Goal: Task Accomplishment & Management: Use online tool/utility

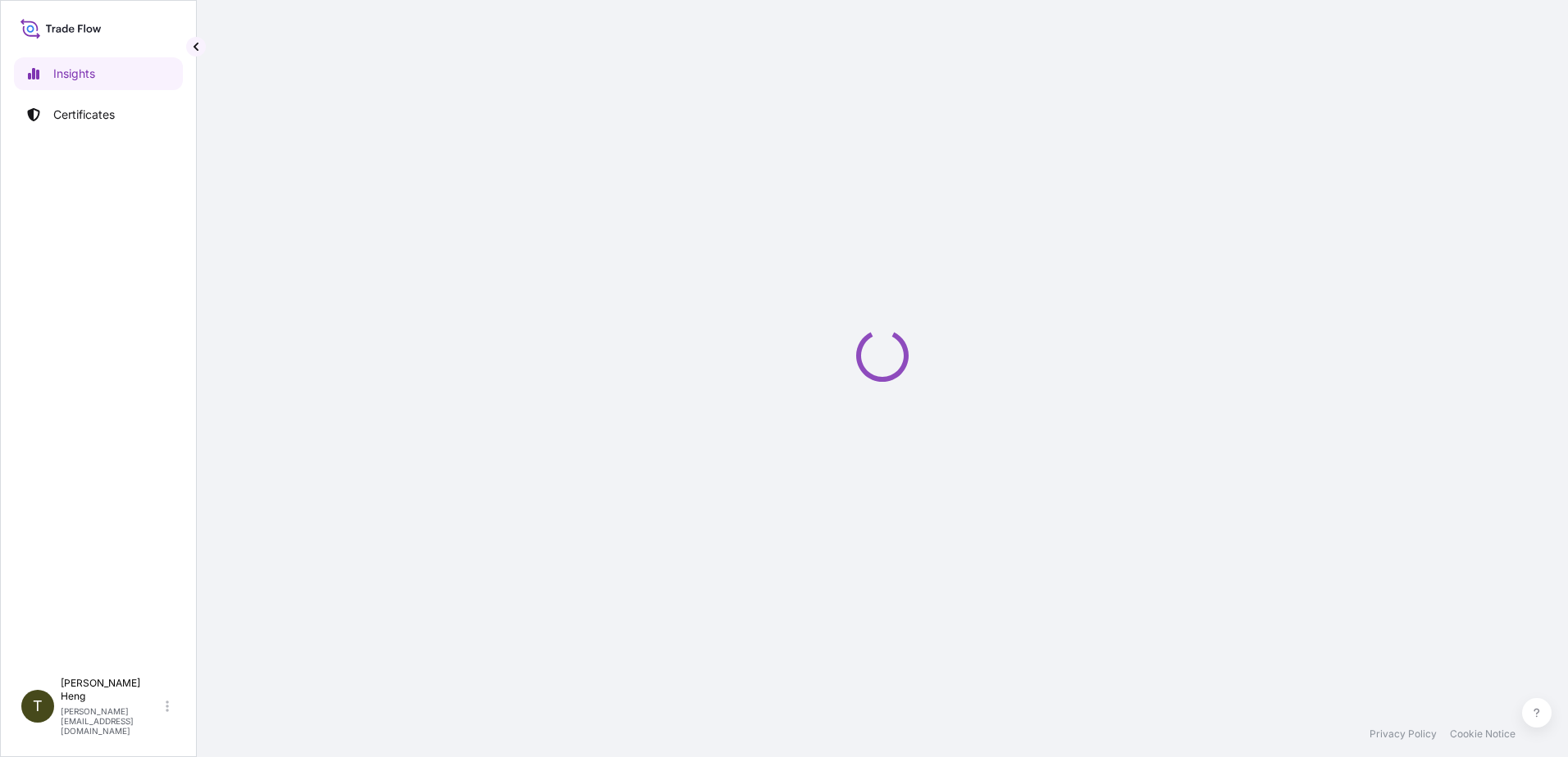
select select "2025"
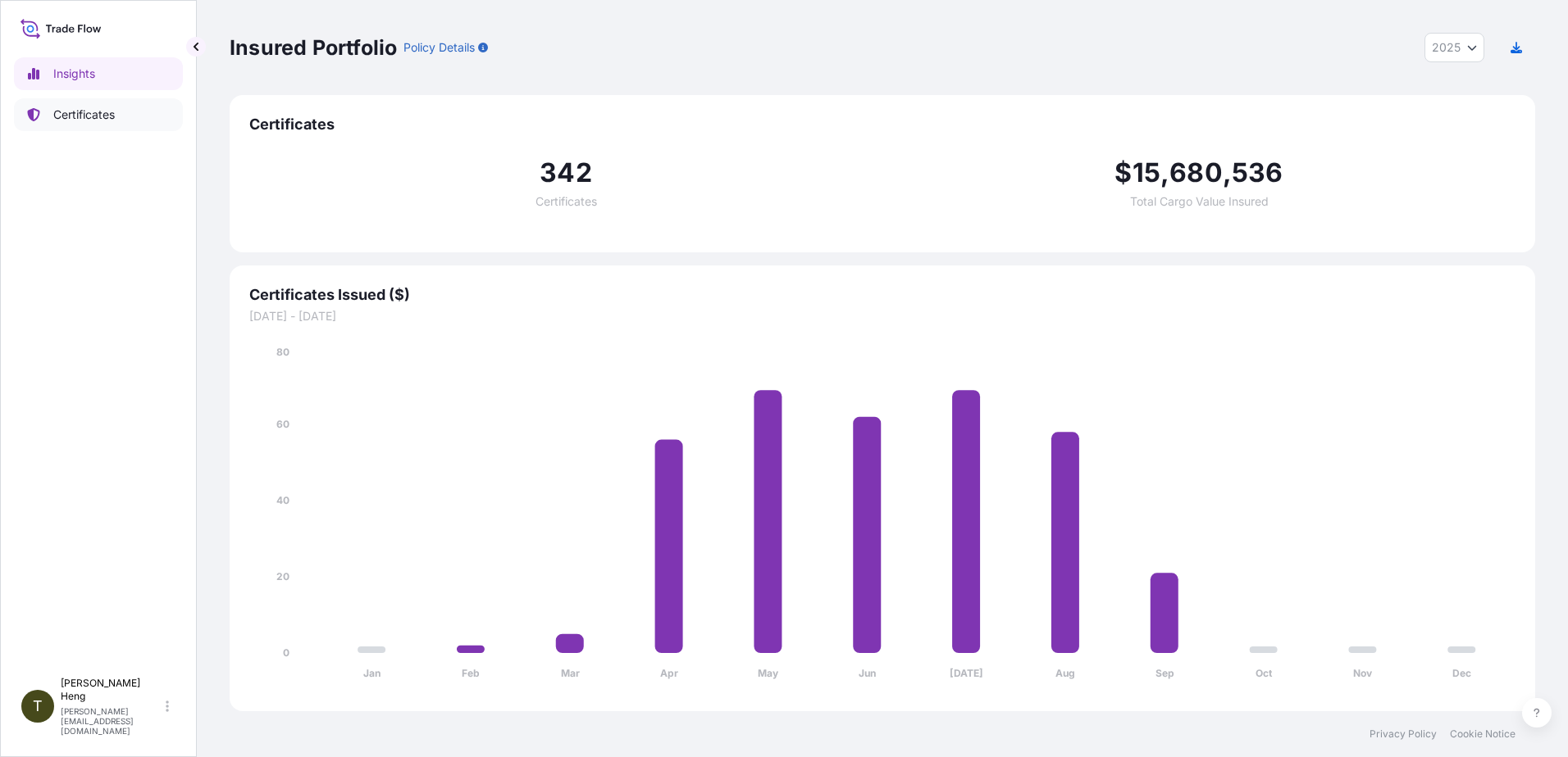
click at [83, 107] on p "Certificates" at bounding box center [83, 114] width 61 height 16
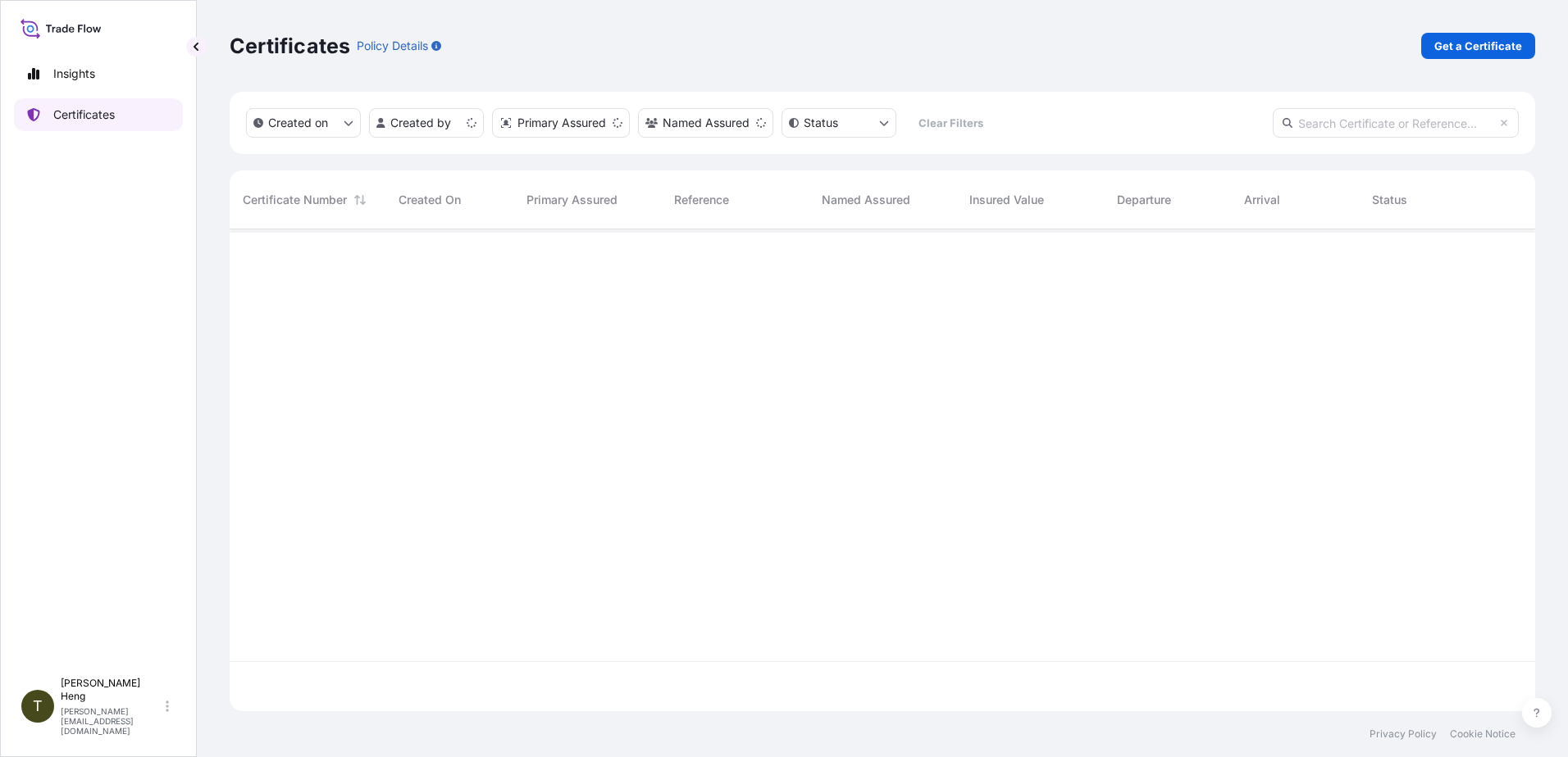
scroll to position [478, 1294]
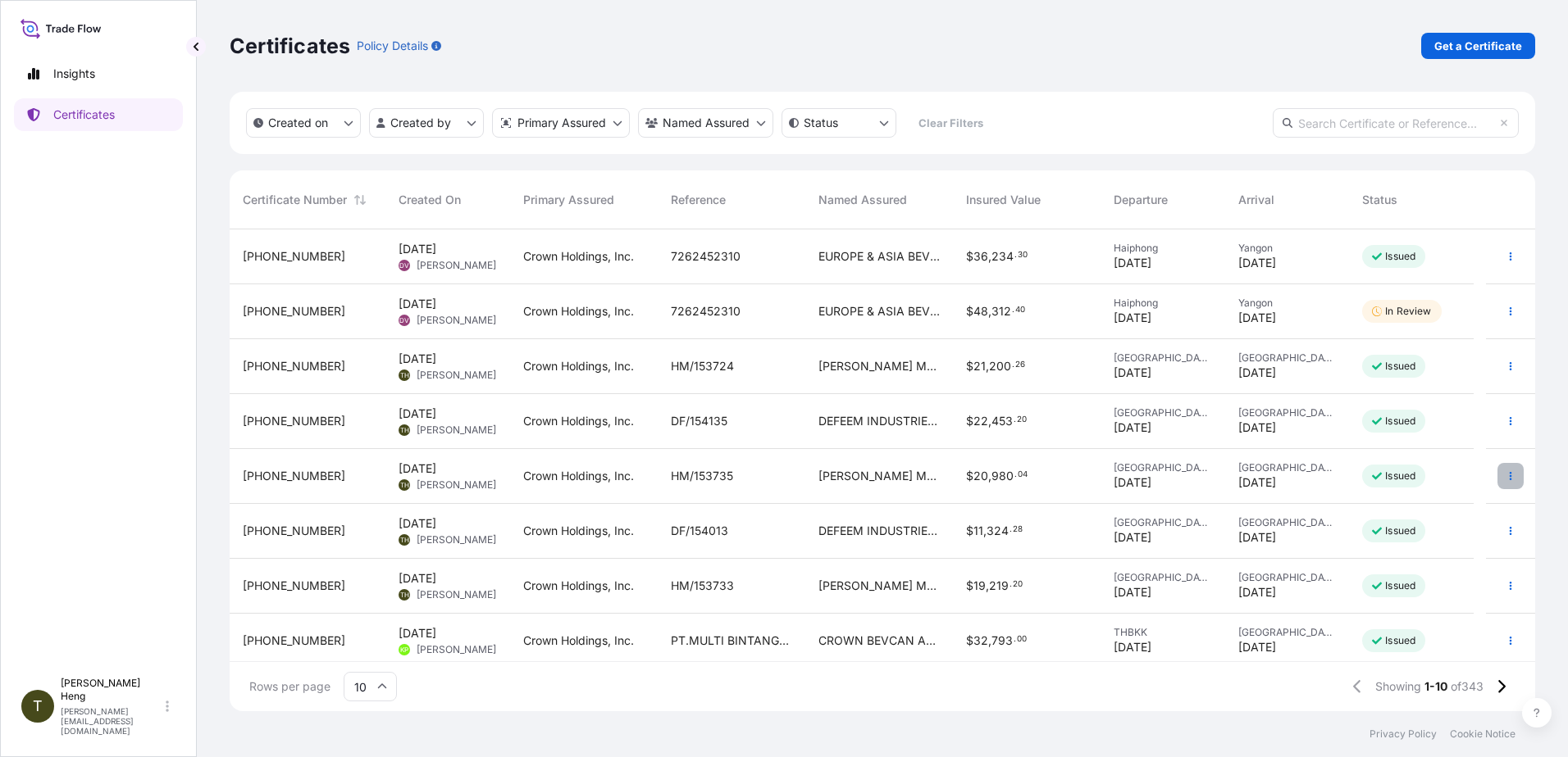
click at [1497, 472] on button "button" at bounding box center [1510, 477] width 27 height 27
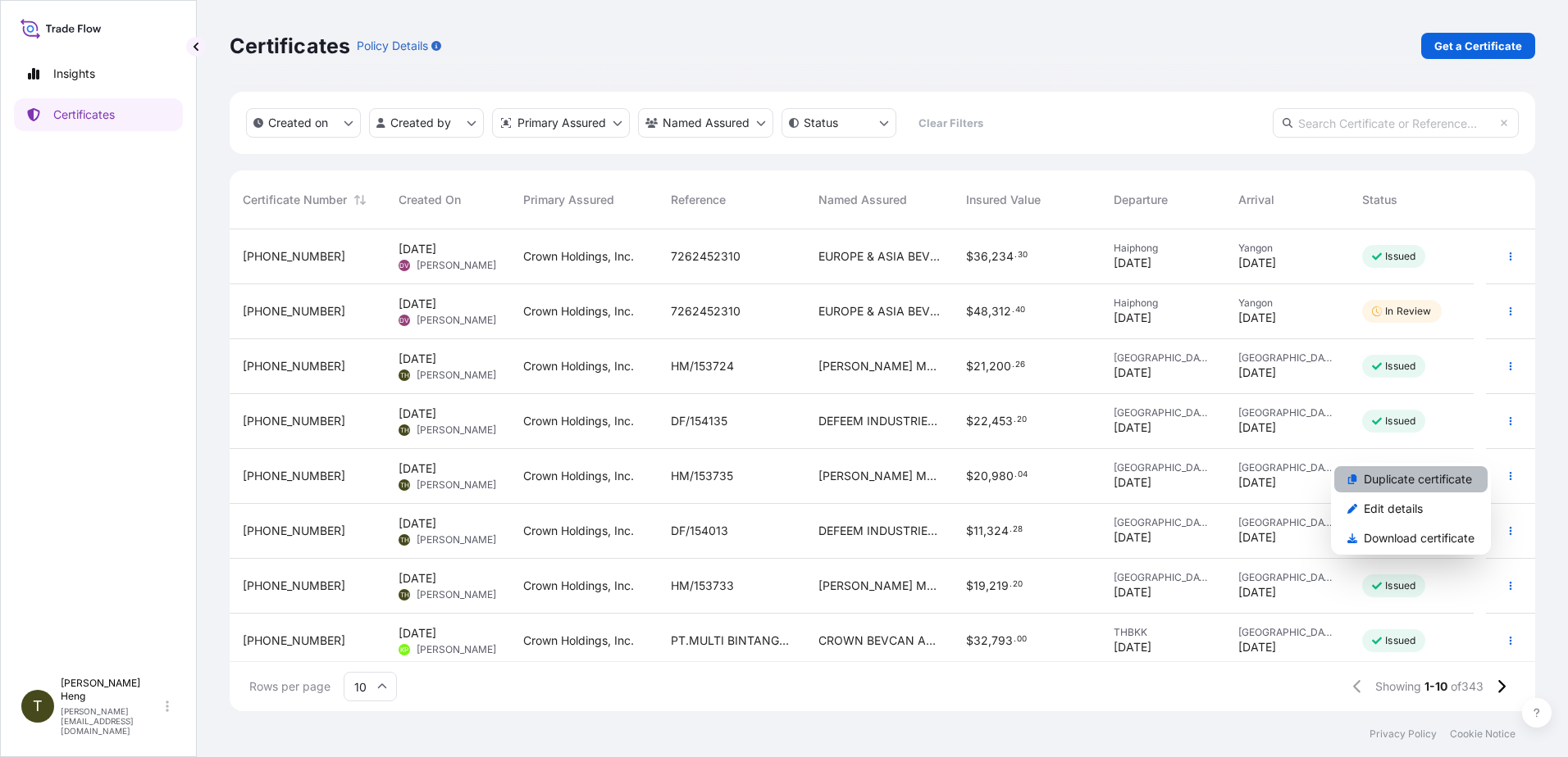
click at [1421, 482] on p "Duplicate certificate" at bounding box center [1418, 479] width 108 height 16
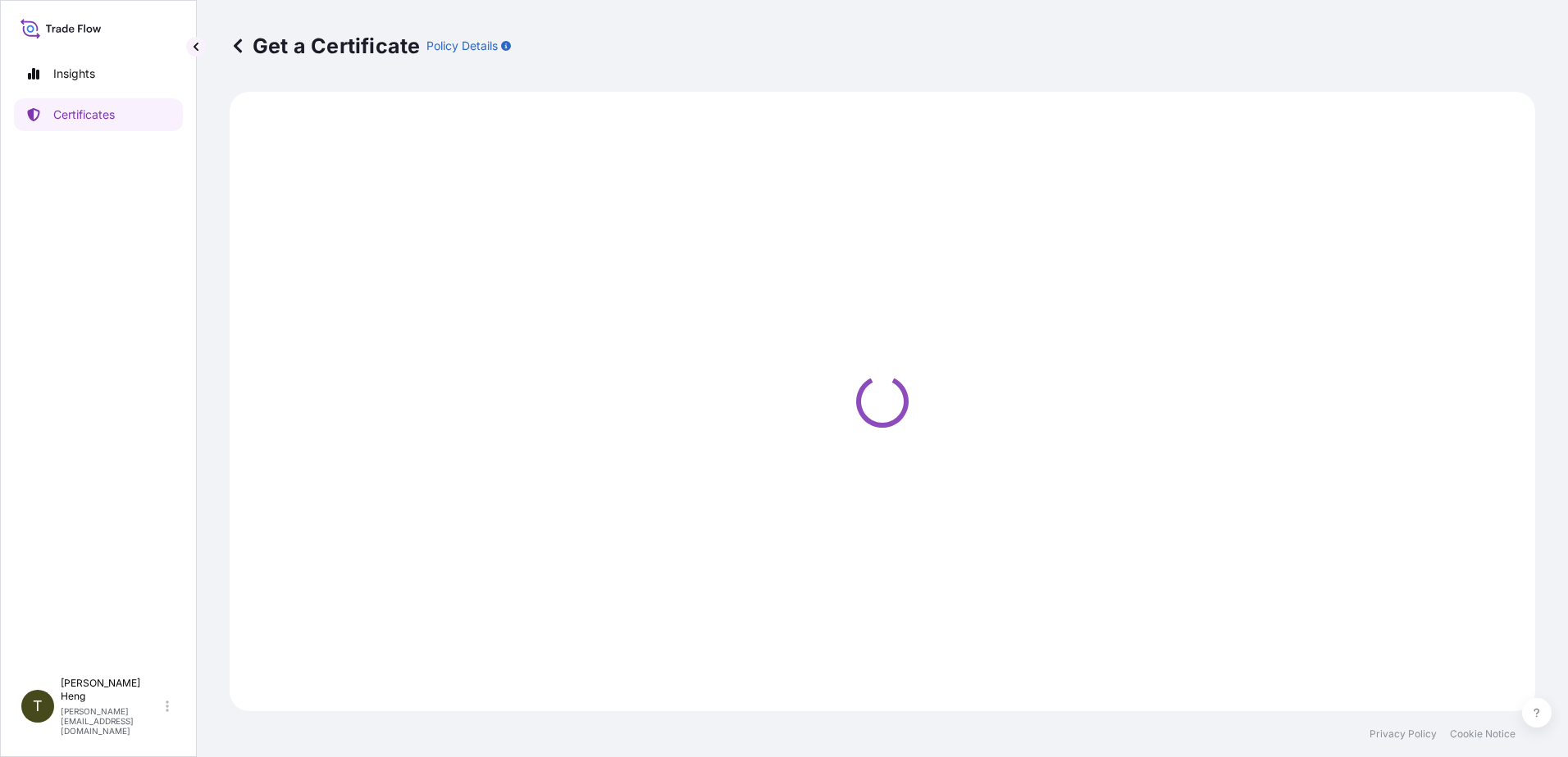
select select "Road"
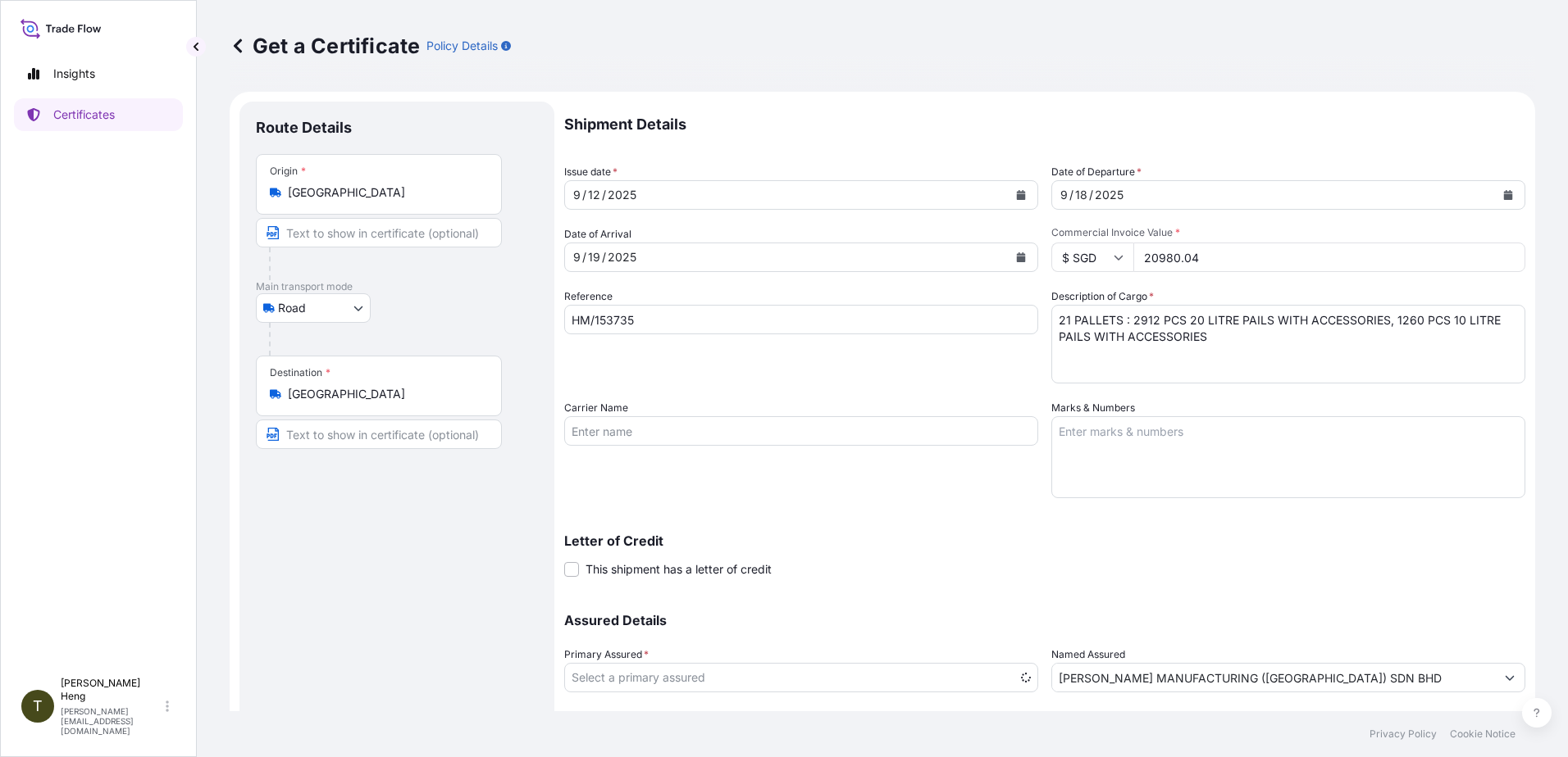
select select "31483"
click at [1016, 190] on icon "Calendar" at bounding box center [1020, 194] width 10 height 10
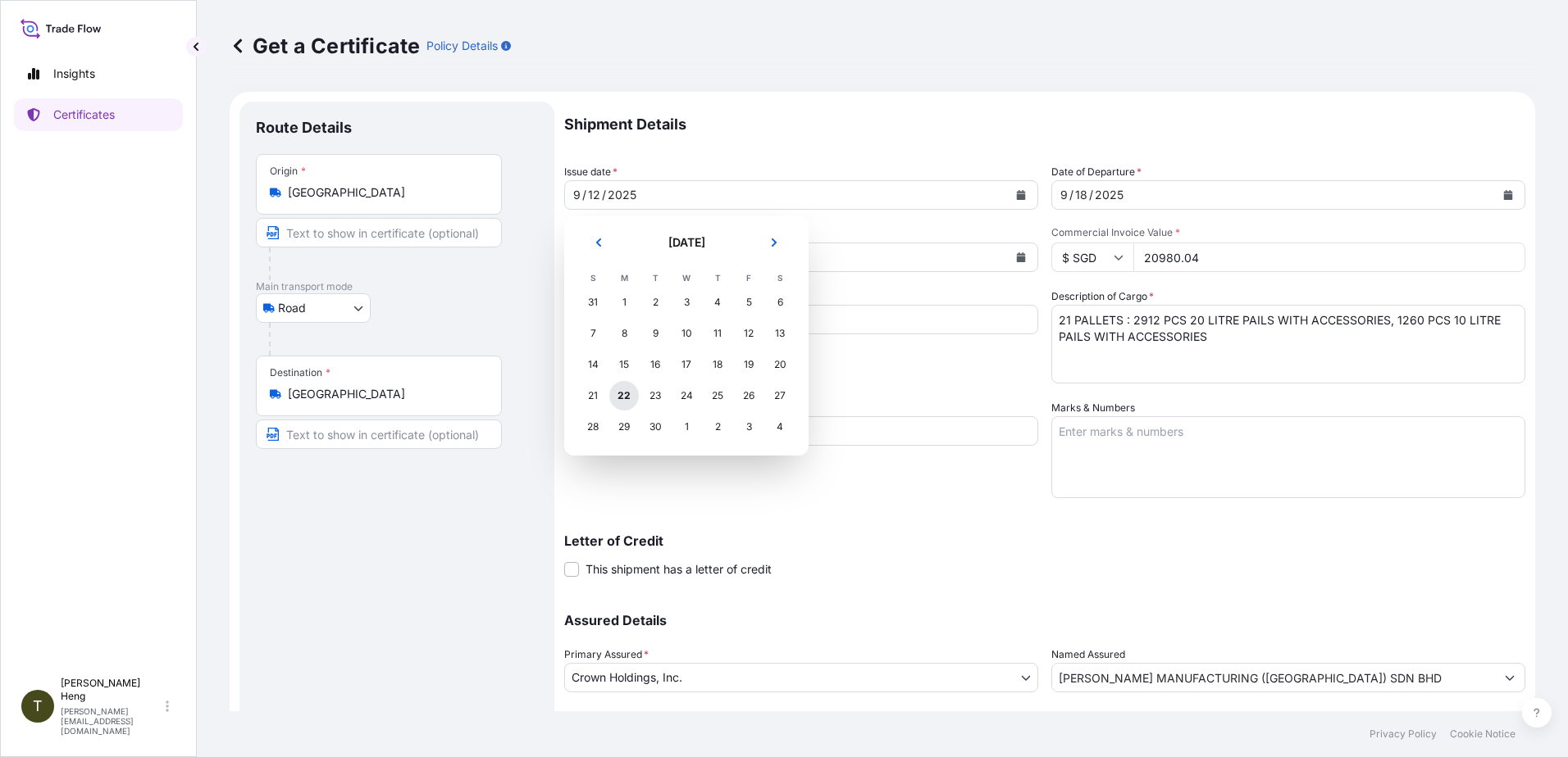
click at [620, 394] on div "22" at bounding box center [623, 395] width 29 height 29
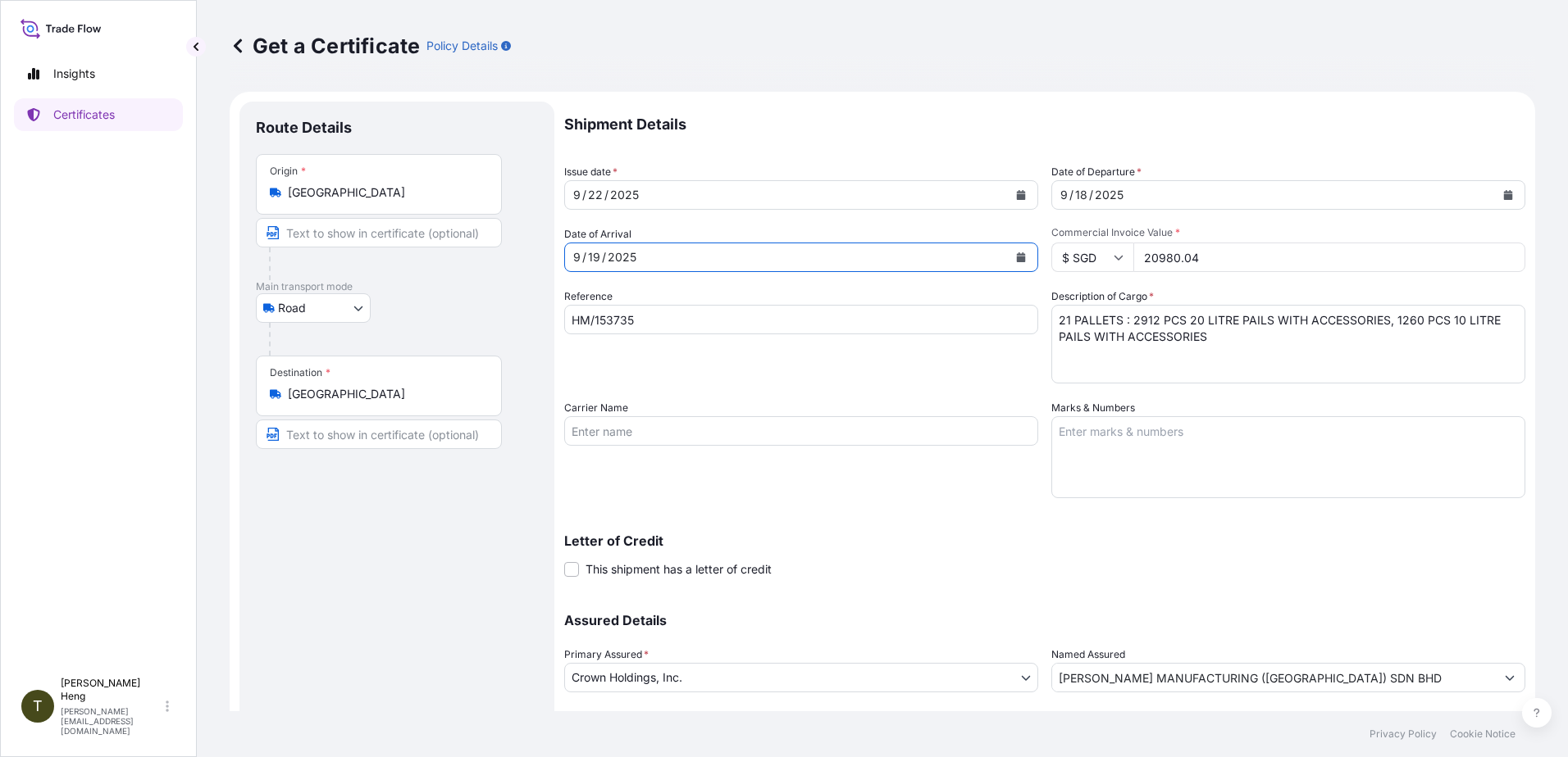
click at [1017, 254] on icon "Calendar" at bounding box center [1021, 256] width 9 height 10
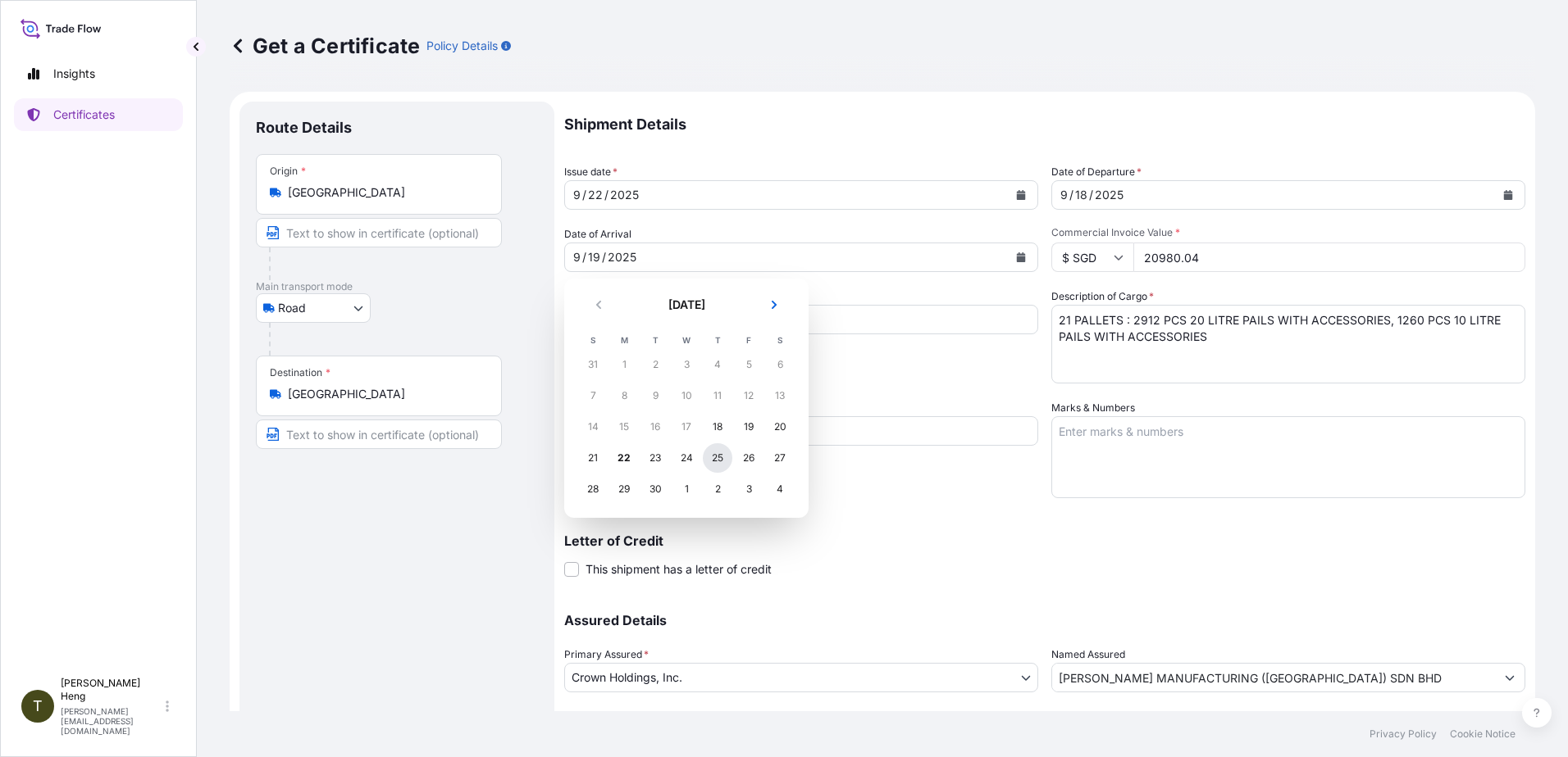
click at [720, 453] on div "25" at bounding box center [717, 458] width 29 height 29
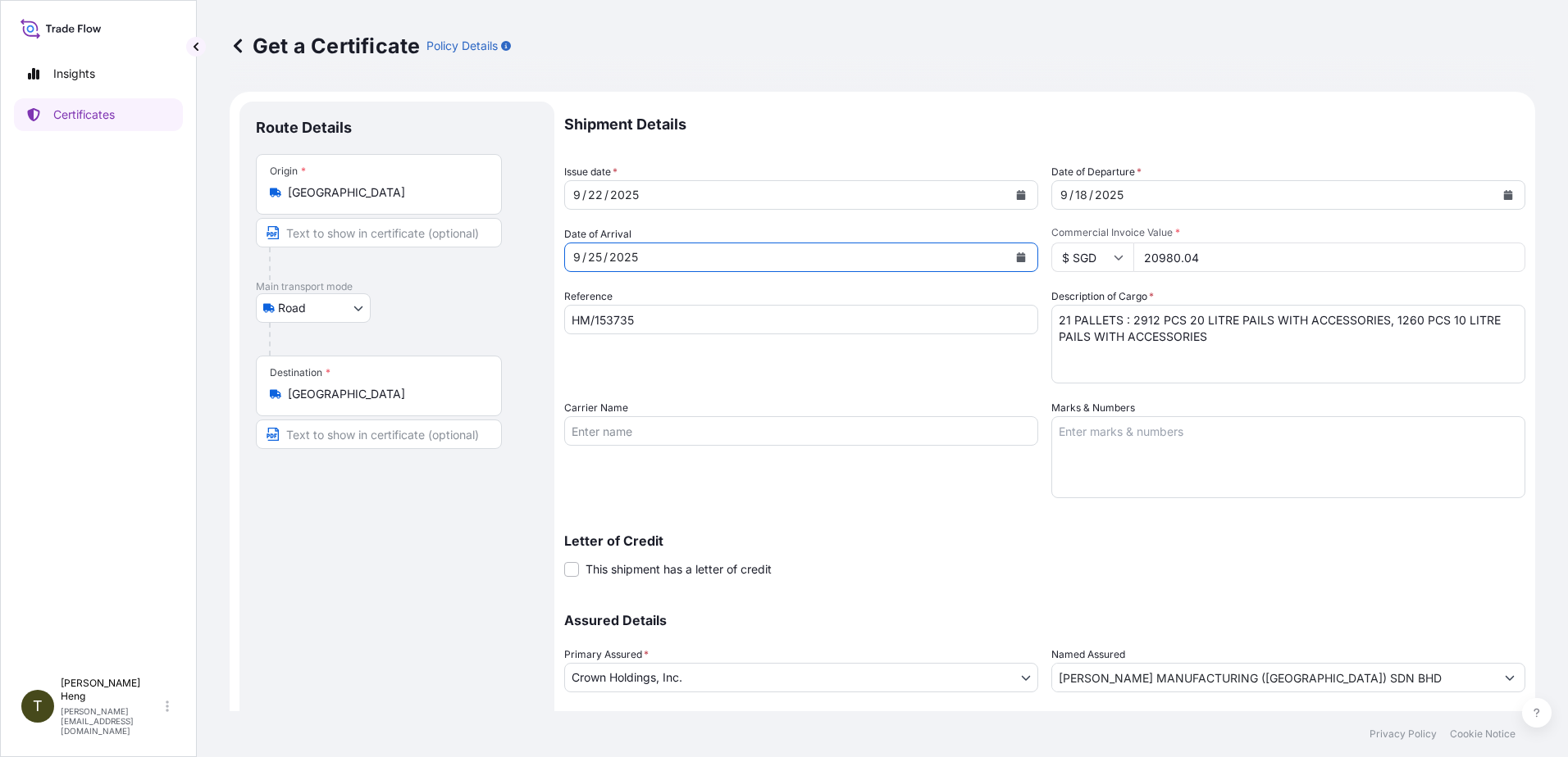
click at [647, 326] on input "HM/153735" at bounding box center [801, 319] width 474 height 29
type input "HM/154148"
click at [1495, 192] on button "Calendar" at bounding box center [1509, 195] width 27 height 27
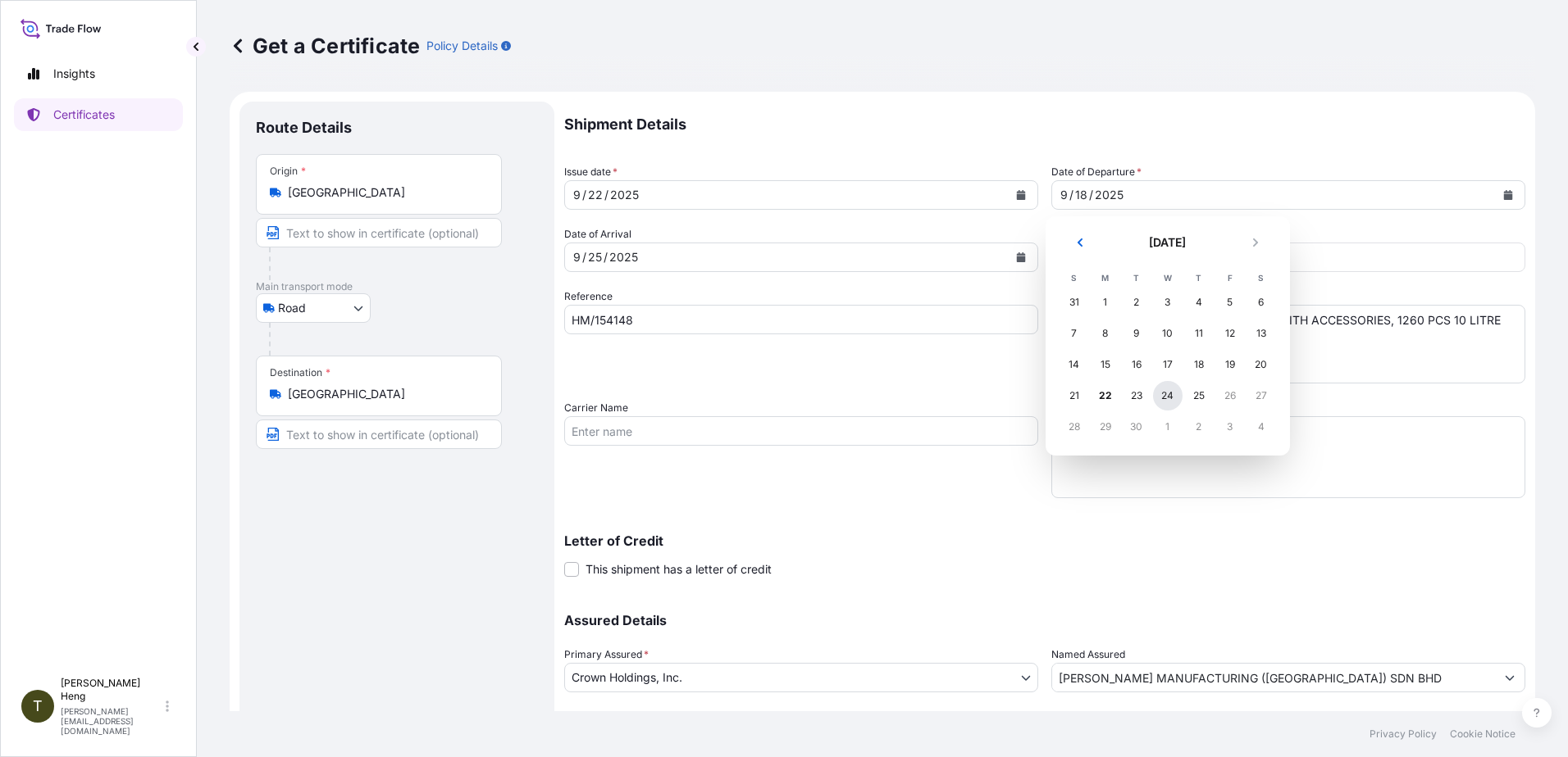
click at [1172, 402] on div "24" at bounding box center [1168, 395] width 29 height 29
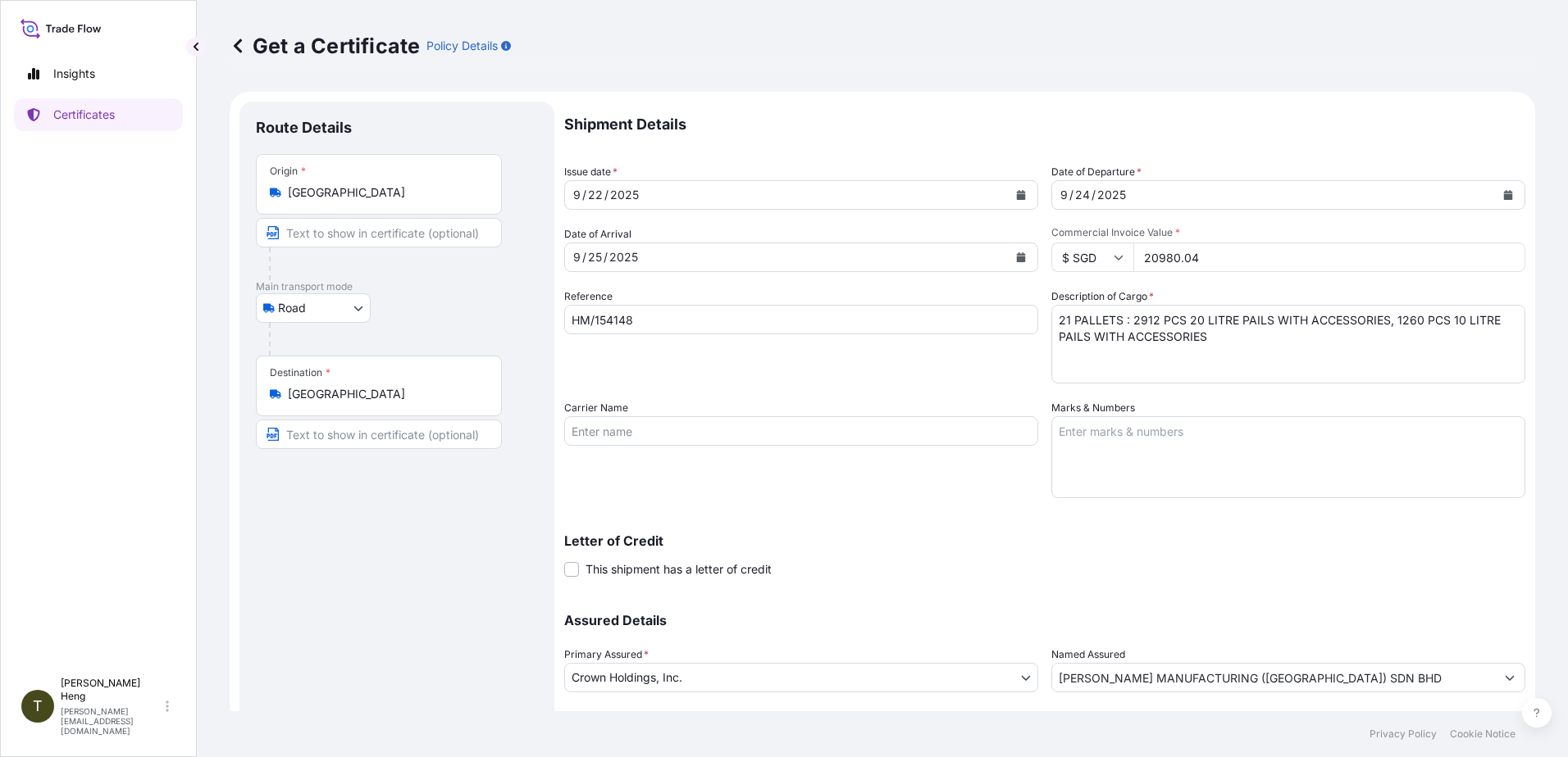
click at [1134, 263] on input "20980.04" at bounding box center [1328, 256] width 392 height 29
type input "13394.30"
click at [1057, 327] on textarea "21 PALLETS : 2912 PCS 20 LITRE PAILS WITH ACCESSORIES, 1260 PCS 10 LITRE PAILS …" at bounding box center [1288, 344] width 474 height 79
click at [1206, 342] on textarea "21 PALLETS : 2912 PCS 20 LITRE PAILS WITH ACCESSORIES, 1260 PCS 10 LITRE PAILS …" at bounding box center [1288, 344] width 474 height 79
paste textarea ", 2520 PCS 1 LITRE CAN WITH ACCESSORIES"
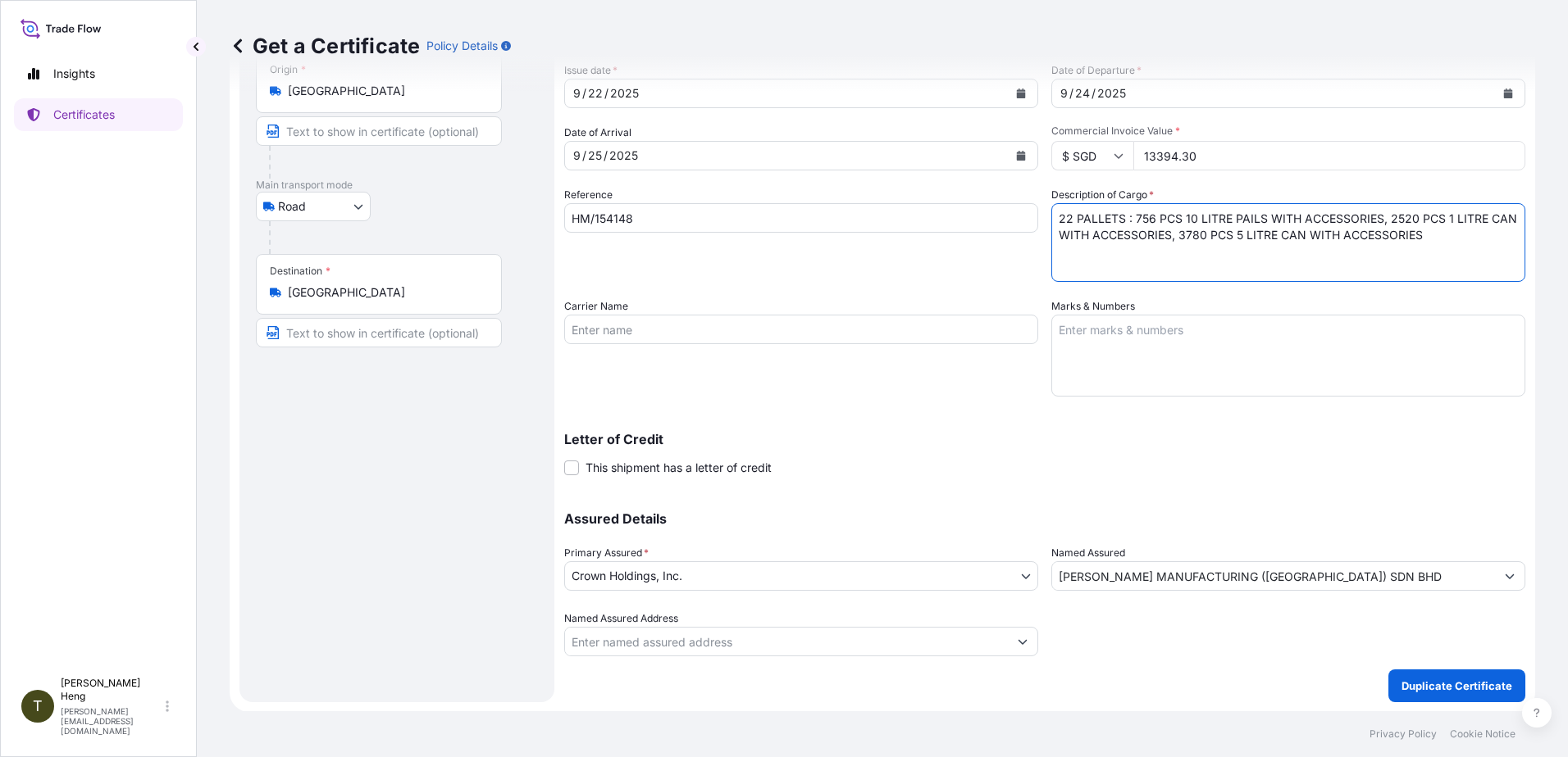
scroll to position [102, 0]
type textarea "22 PALLETS : 756 PCS 10 LITRE PAILS WITH ACCESSORIES, 2520 PCS 1 LITRE CAN WITH…"
click at [1418, 679] on p "Duplicate Certificate" at bounding box center [1456, 685] width 111 height 16
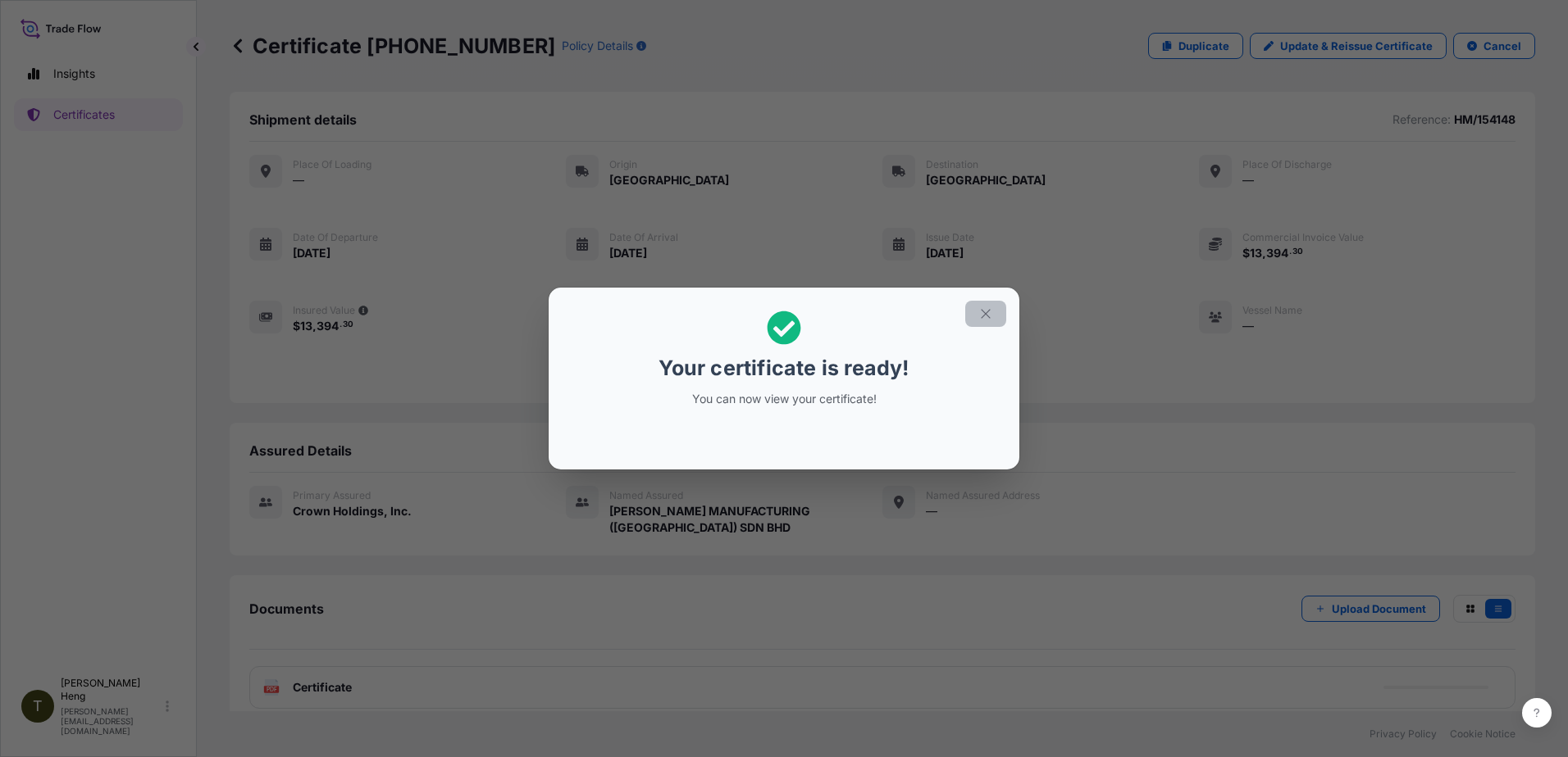
click at [982, 307] on icon "button" at bounding box center [986, 313] width 15 height 15
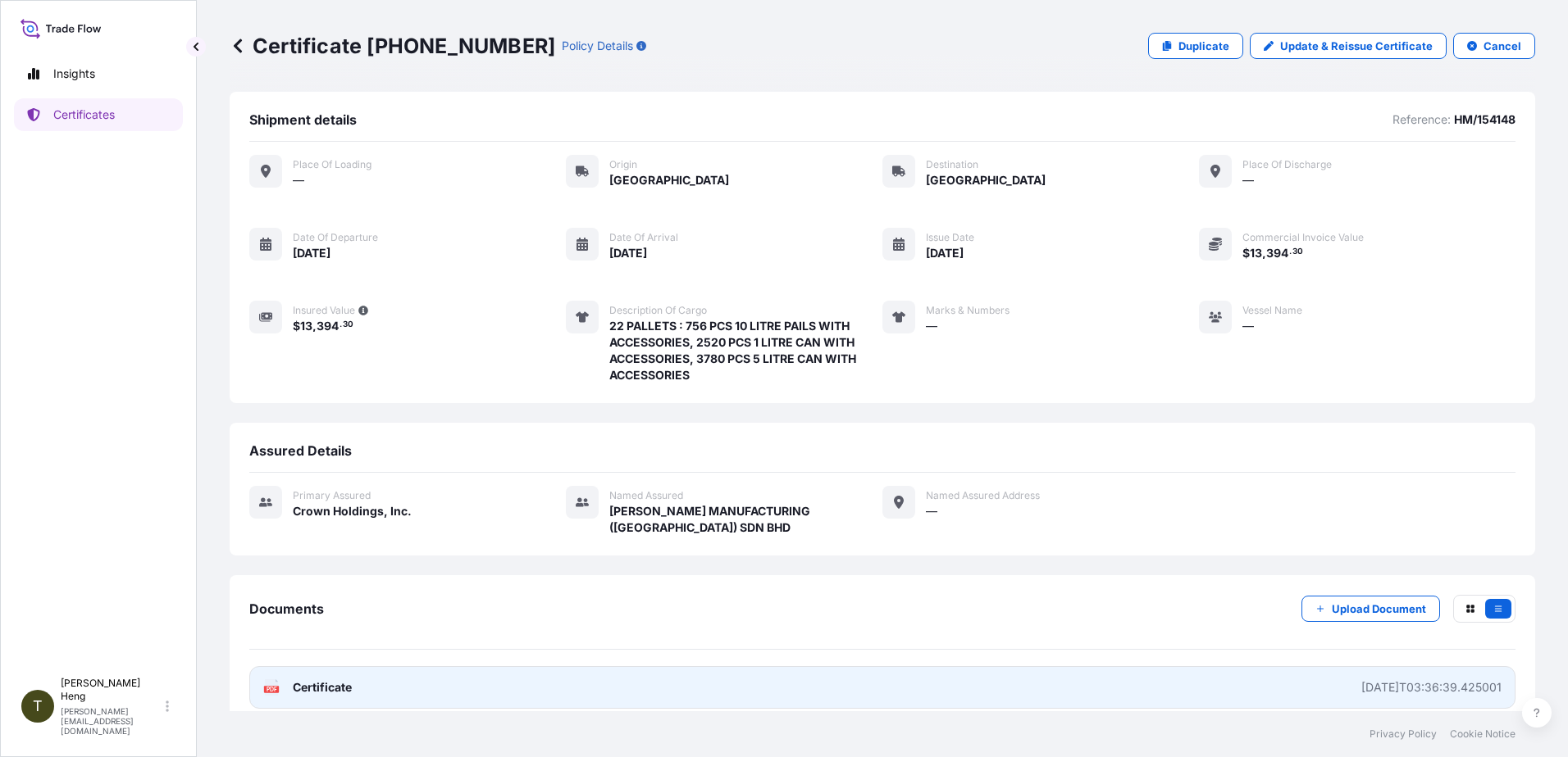
click at [268, 688] on text "PDF" at bounding box center [272, 690] width 11 height 5
